Goal: Transaction & Acquisition: Purchase product/service

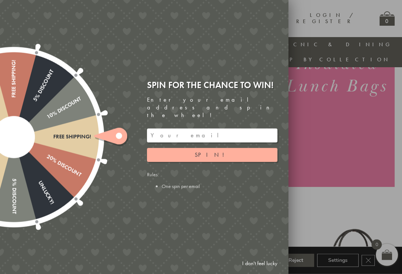
scroll to position [119, 0]
click at [229, 148] on button "Spin!" at bounding box center [212, 155] width 130 height 14
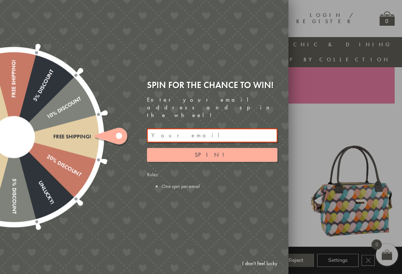
click at [260, 270] on link "I don't feel lucky" at bounding box center [259, 264] width 43 height 14
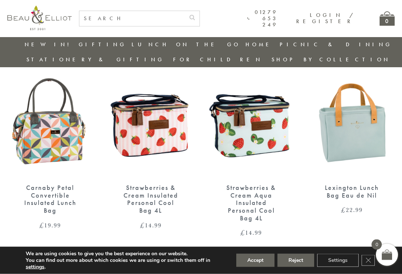
scroll to position [459, 0]
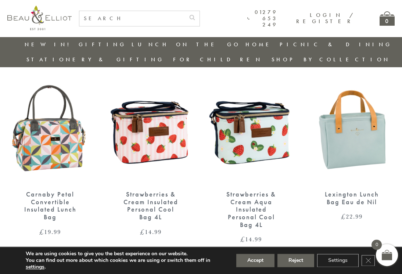
click at [359, 123] on img at bounding box center [352, 128] width 86 height 111
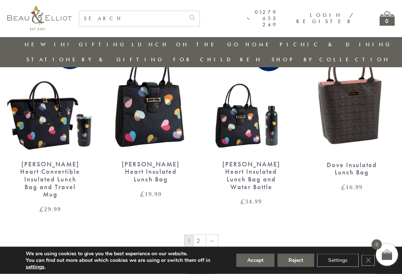
scroll to position [1081, 0]
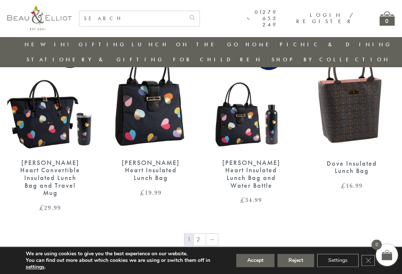
click at [199, 234] on link "2" at bounding box center [200, 240] width 12 height 12
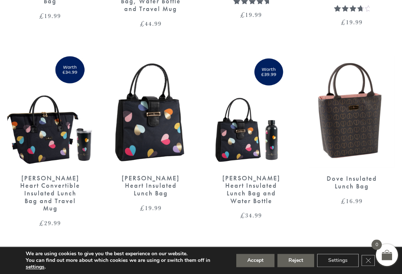
scroll to position [1106, 0]
